Goal: Find specific page/section: Find specific page/section

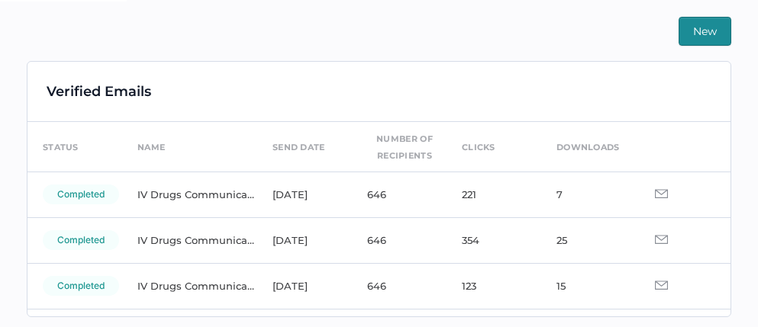
scroll to position [359, 0]
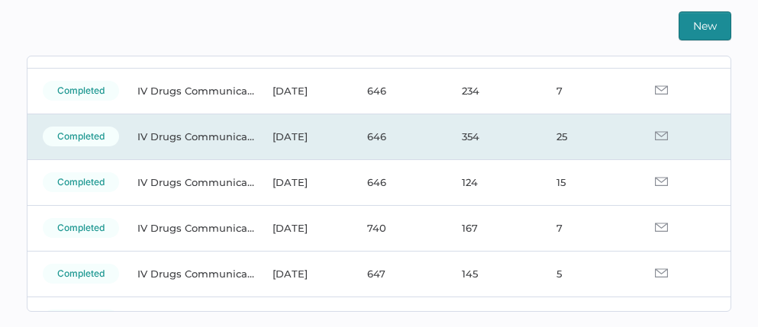
scroll to position [100, 0]
